Goal: Find specific page/section: Find specific page/section

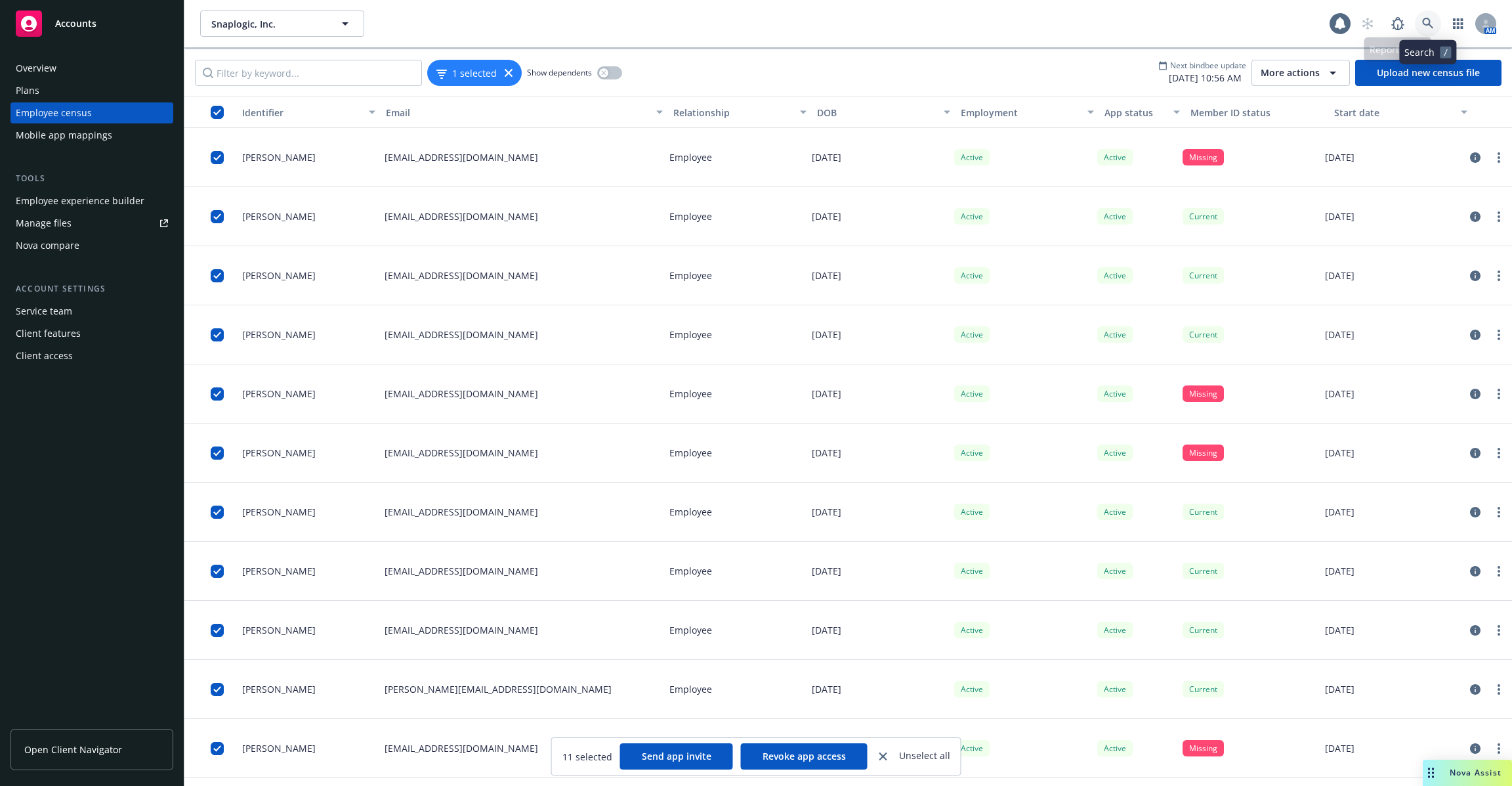
click at [1434, 27] on link at bounding box center [1427, 24] width 26 height 26
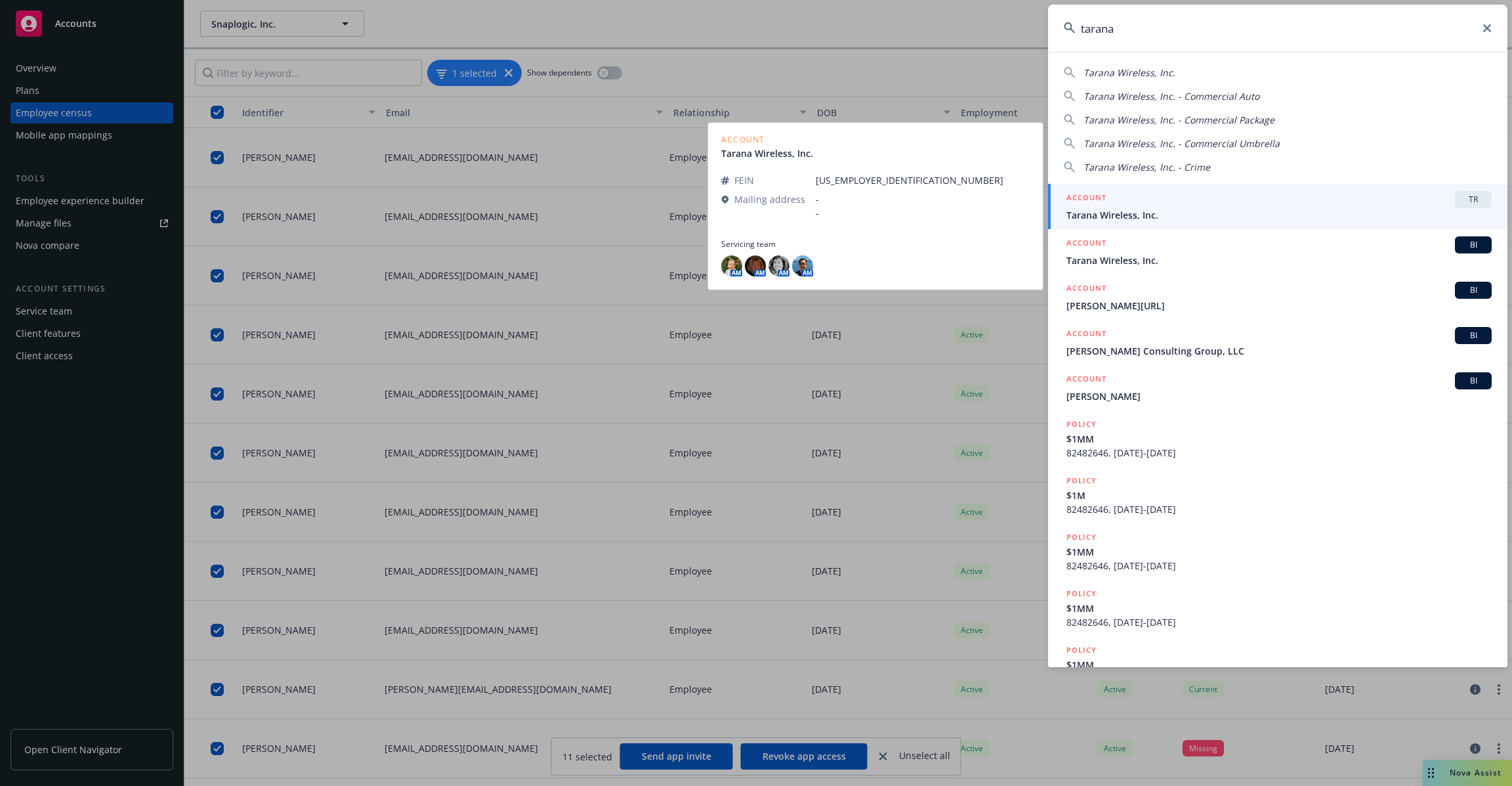
type input "tarana"
click at [1287, 207] on div "ACCOUNT TR" at bounding box center [1279, 199] width 425 height 17
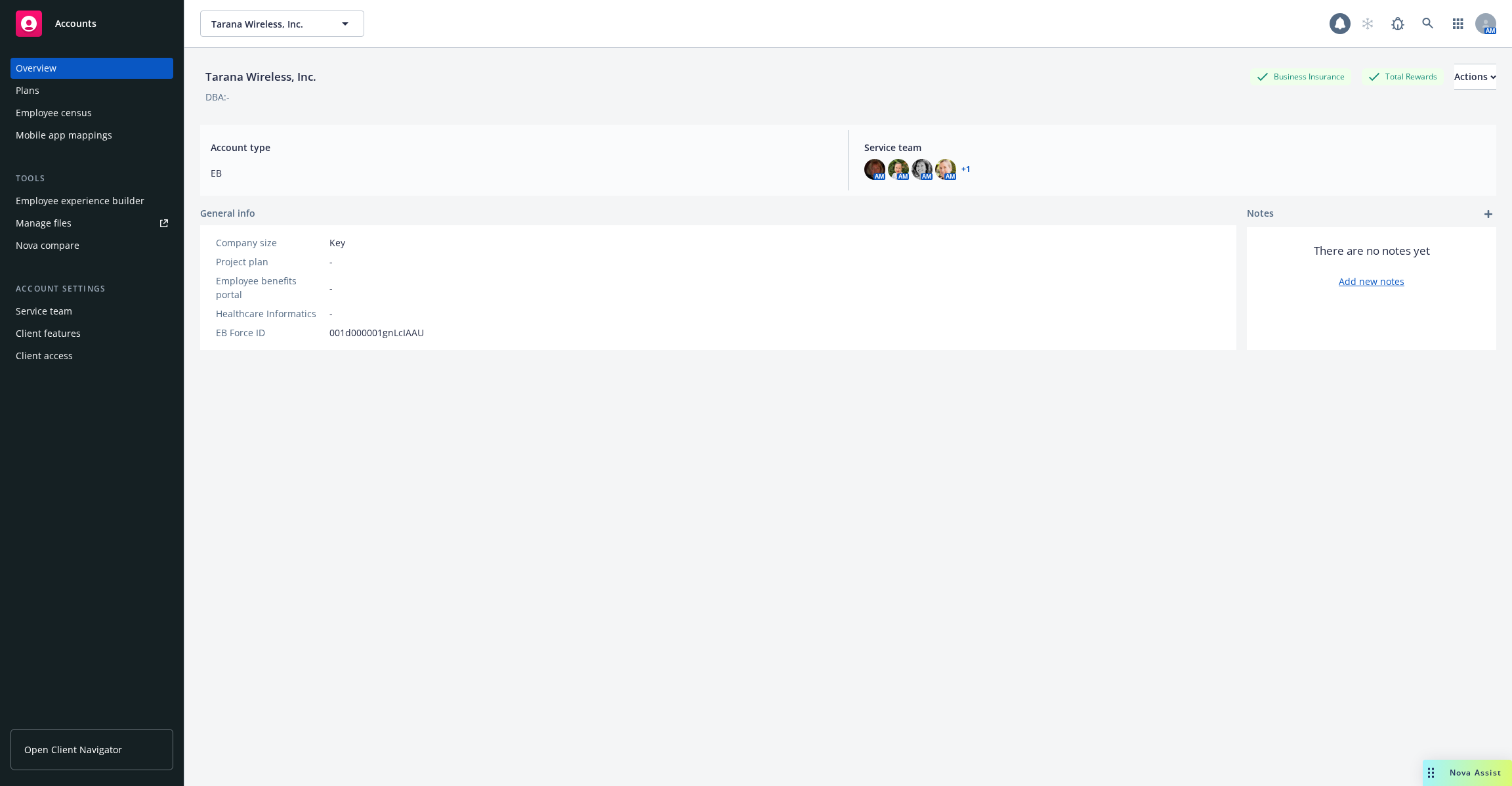
click at [125, 107] on div "Employee census" at bounding box center [92, 113] width 152 height 21
